Goal: Consume media (video, audio): Consume media (video, audio)

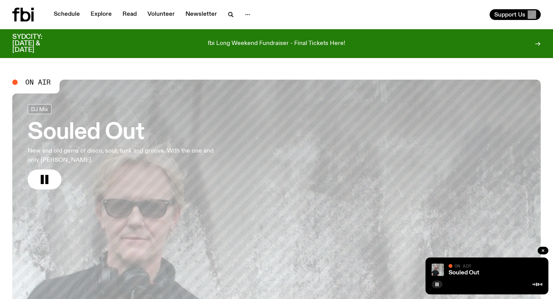
click at [46, 180] on rect "button" at bounding box center [46, 179] width 3 height 9
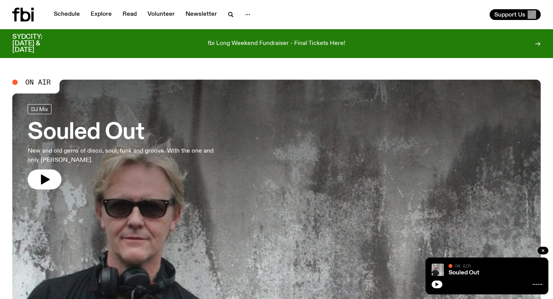
click at [46, 180] on icon "button" at bounding box center [45, 179] width 9 height 10
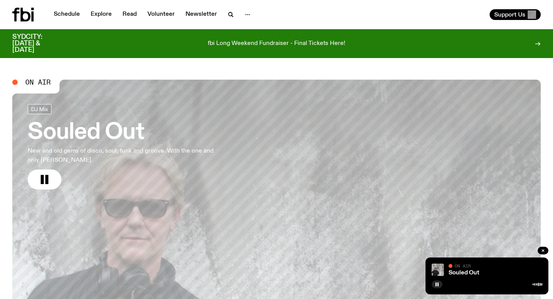
click at [46, 180] on rect "button" at bounding box center [46, 179] width 3 height 9
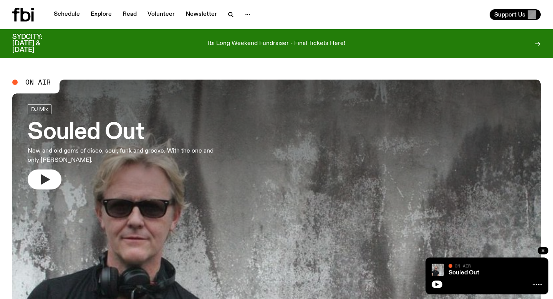
click at [46, 182] on icon "button" at bounding box center [44, 179] width 12 height 12
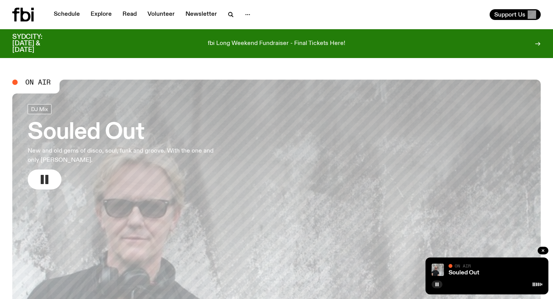
click at [46, 182] on rect "button" at bounding box center [46, 179] width 3 height 9
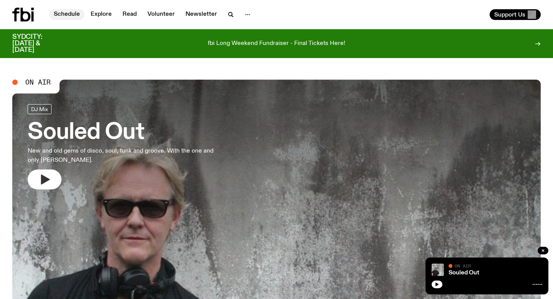
click at [63, 17] on link "Schedule" at bounding box center [66, 14] width 35 height 11
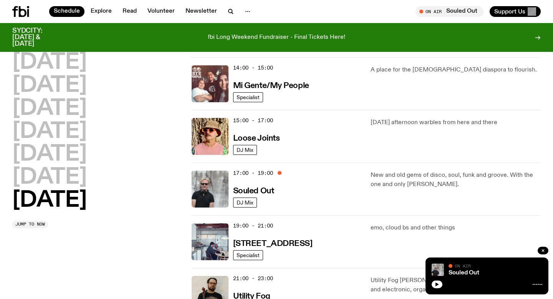
scroll to position [387, 0]
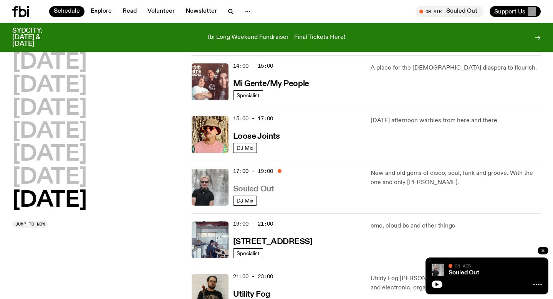
click at [248, 187] on h3 "Souled Out" at bounding box center [253, 189] width 41 height 8
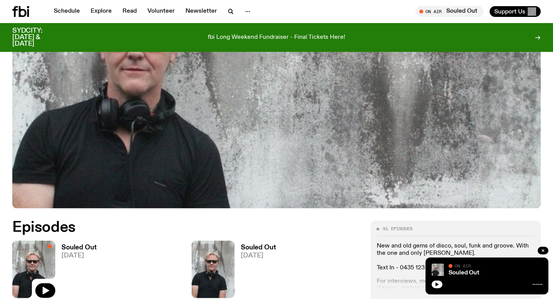
scroll to position [331, 0]
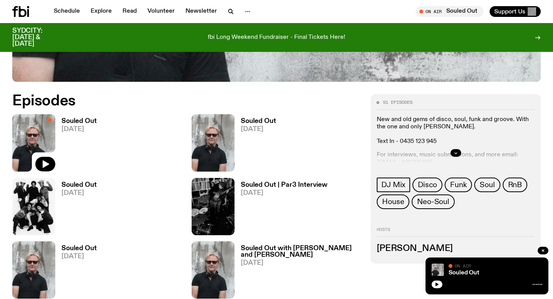
click at [258, 124] on h3 "Souled Out" at bounding box center [258, 121] width 35 height 7
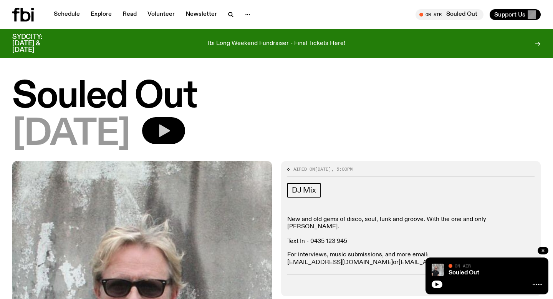
click at [171, 134] on icon "button" at bounding box center [163, 130] width 15 height 15
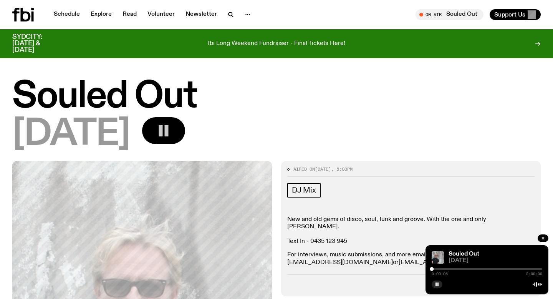
click at [169, 134] on rect "button" at bounding box center [167, 131] width 4 height 12
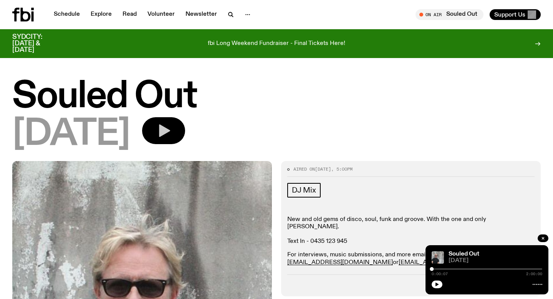
click at [170, 133] on icon "button" at bounding box center [164, 130] width 11 height 13
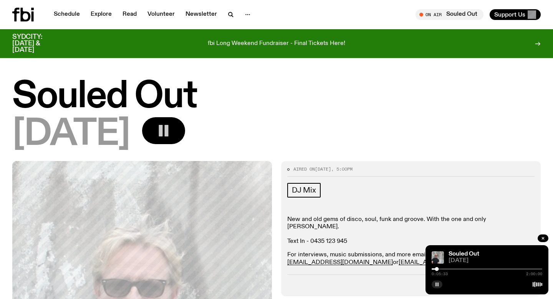
click at [439, 285] on icon "button" at bounding box center [437, 284] width 5 height 5
